Goal: Information Seeking & Learning: Get advice/opinions

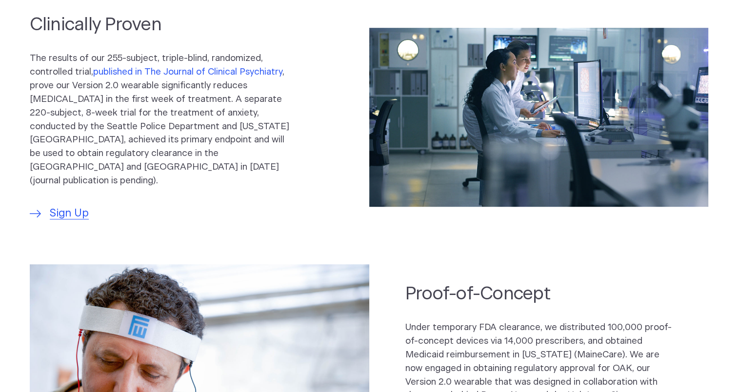
scroll to position [537, 0]
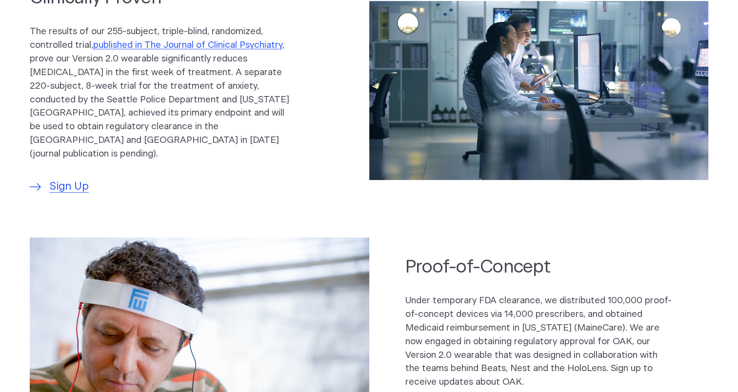
click at [265, 125] on p "The results of our 255-subject, triple-blind, randomized, controlled trial, pub…" at bounding box center [163, 93] width 267 height 136
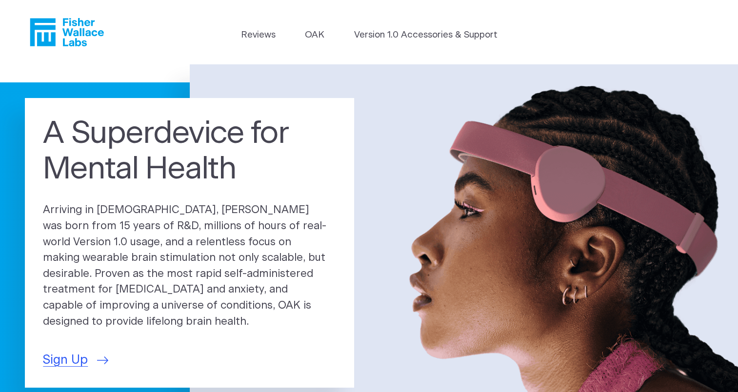
scroll to position [0, 0]
click at [261, 35] on link "Reviews" at bounding box center [258, 35] width 35 height 14
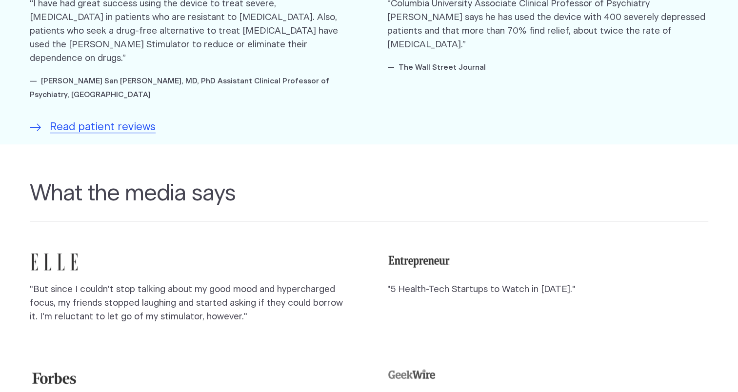
scroll to position [537, 0]
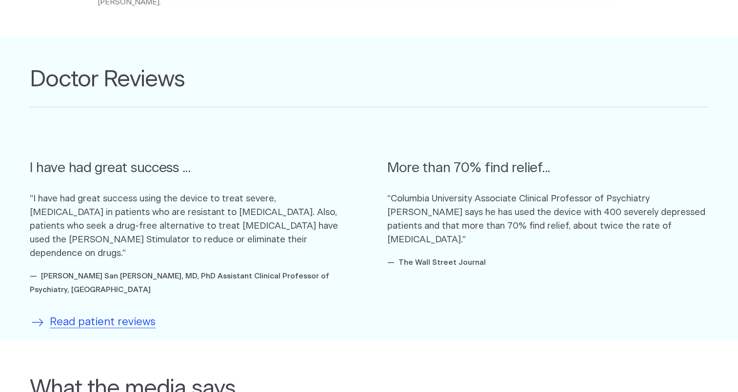
click at [121, 315] on span "Read patient reviews" at bounding box center [103, 323] width 106 height 16
